Goal: Navigation & Orientation: Find specific page/section

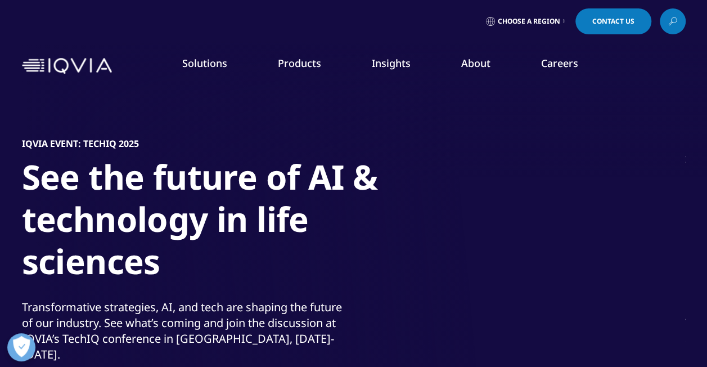
click at [530, 20] on span "Choose a Region" at bounding box center [529, 21] width 62 height 9
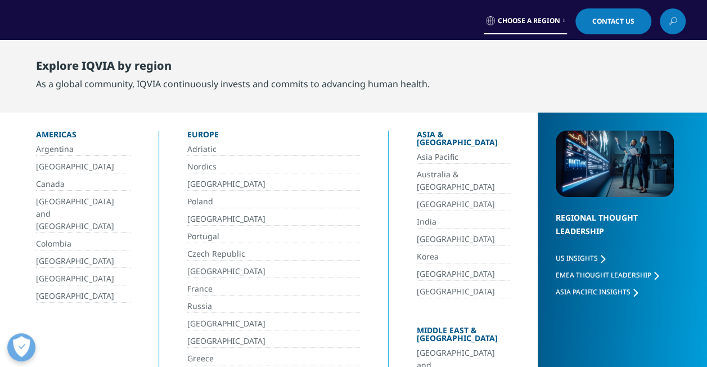
click at [531, 20] on span "Choose a Region" at bounding box center [529, 20] width 62 height 9
